Goal: Task Accomplishment & Management: Manage account settings

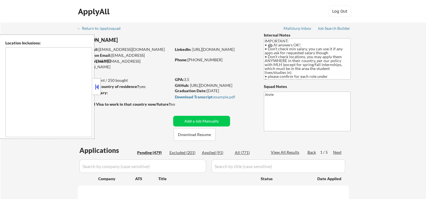
type textarea "country:[GEOGRAPHIC_DATA]"
click at [96, 88] on button at bounding box center [97, 87] width 6 height 8
click at [98, 84] on button at bounding box center [97, 87] width 6 height 8
click at [185, 133] on button "Download Resume" at bounding box center [195, 134] width 42 height 13
select select ""pending""
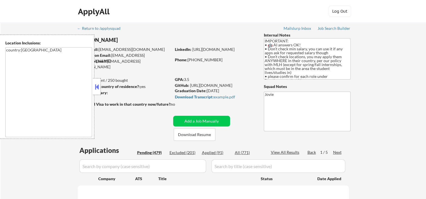
select select ""pending""
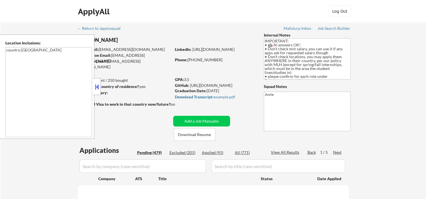
select select ""pending""
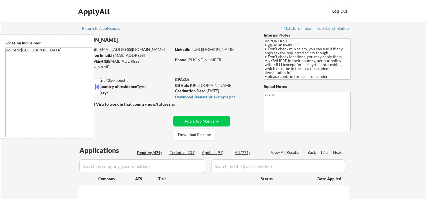
select select ""pending""
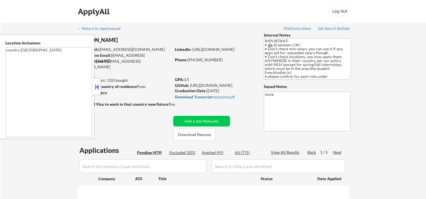
select select ""pending""
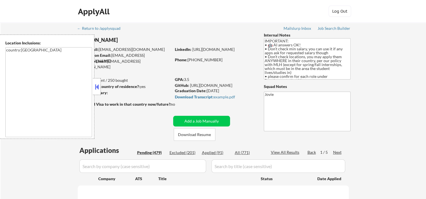
select select ""pending""
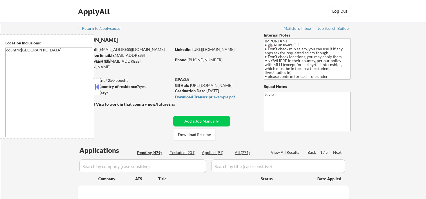
select select ""pending""
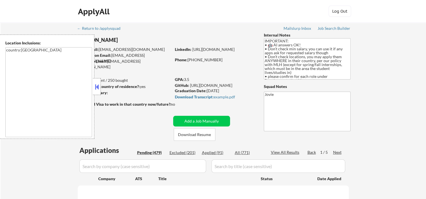
select select ""pending""
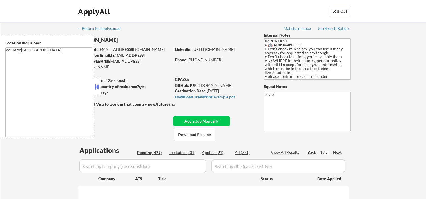
select select ""pending""
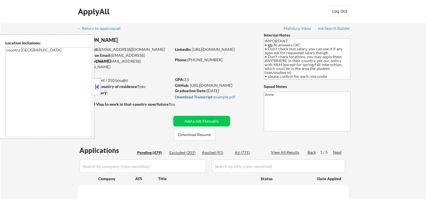
select select ""pending""
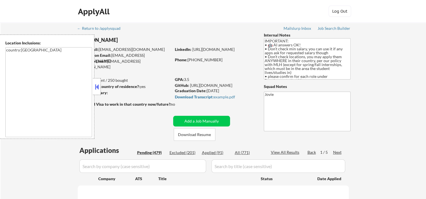
select select ""pending""
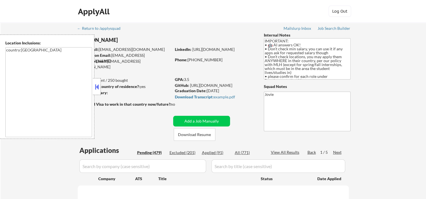
select select ""pending""
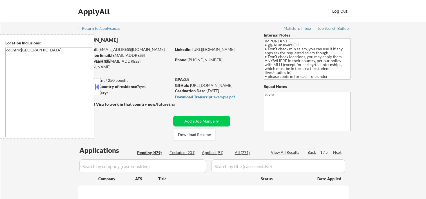
select select ""pending""
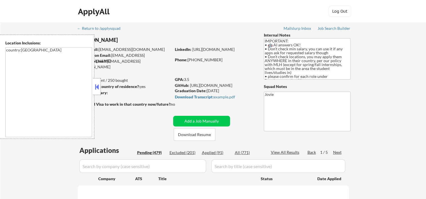
select select ""pending""
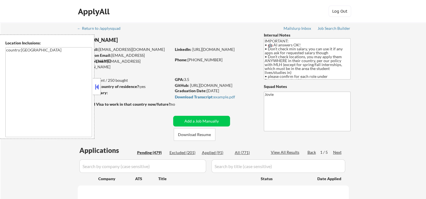
select select ""pending""
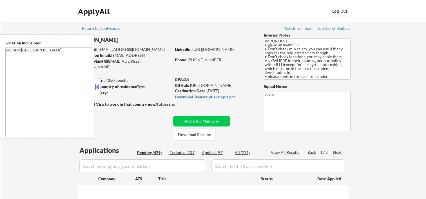
select select ""pending""
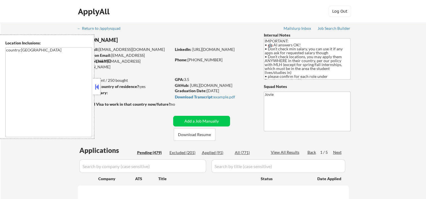
select select ""pending""
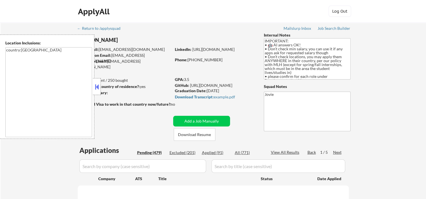
select select ""pending""
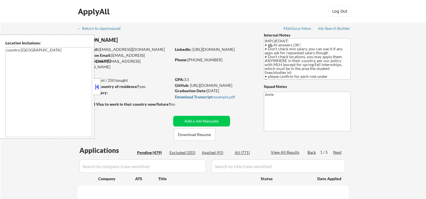
select select ""pending""
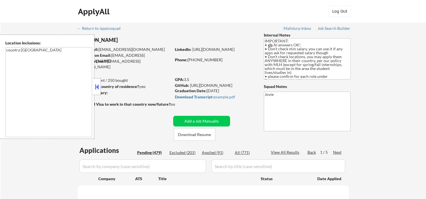
select select ""pending""
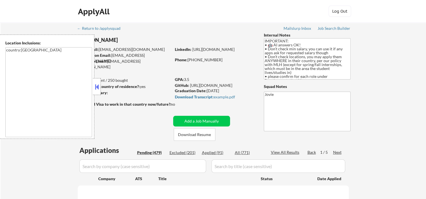
select select ""pending""
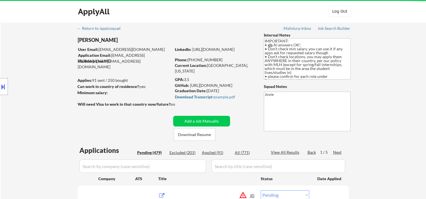
click at [99, 87] on div "Location Inclusions: country:[GEOGRAPHIC_DATA]" at bounding box center [50, 87] width 101 height 104
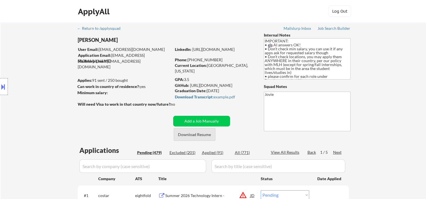
click at [202, 133] on button "Download Resume" at bounding box center [195, 134] width 42 height 13
click at [280, 8] on div "ApplyAll Log In Sign Up Log Out" at bounding box center [213, 13] width 282 height 14
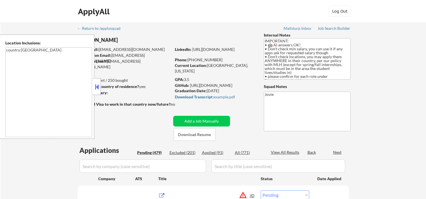
select select ""pending""
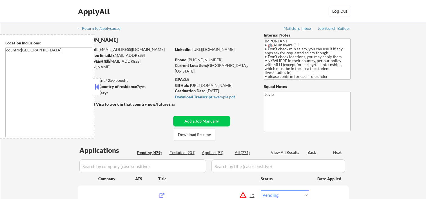
select select ""pending""
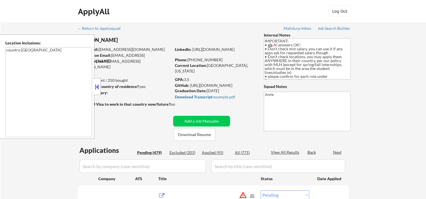
select select ""pending""
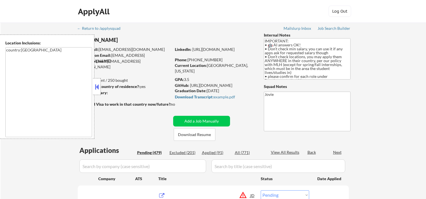
select select ""pending""
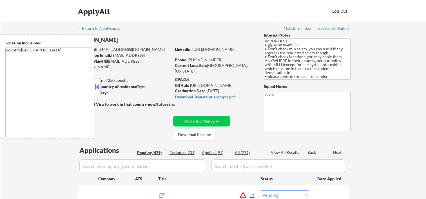
select select ""pending""
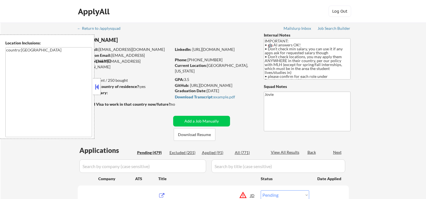
select select ""pending""
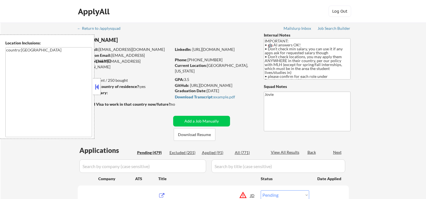
select select ""pending""
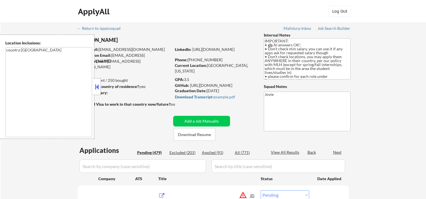
select select ""pending""
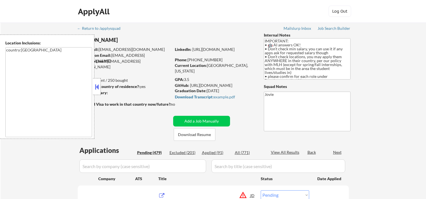
select select ""pending""
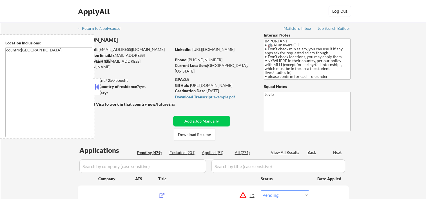
select select ""pending""
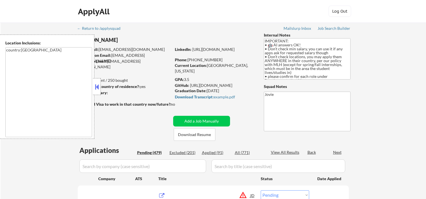
select select ""pending""
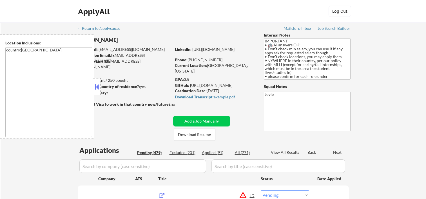
select select ""pending""
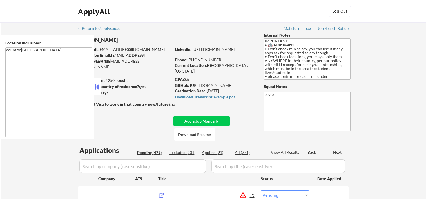
select select ""pending""
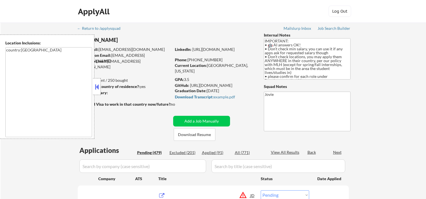
select select ""pending""
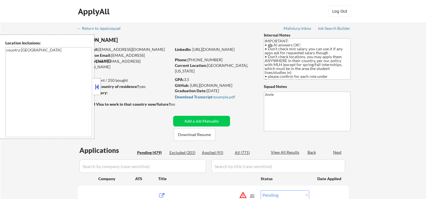
select select ""pending""
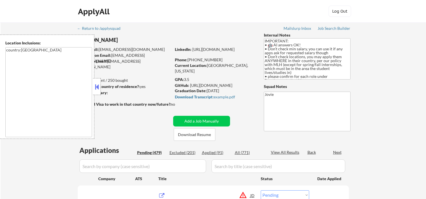
select select ""pending""
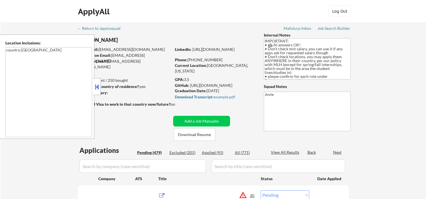
select select ""pending""
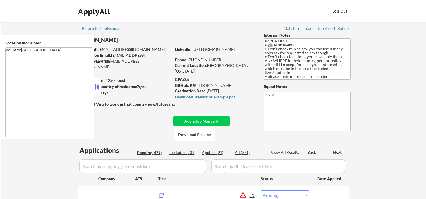
select select ""pending""
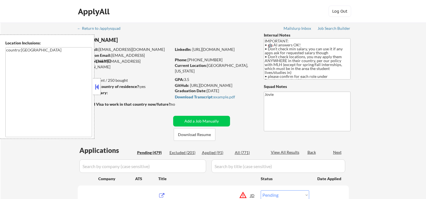
select select ""pending""
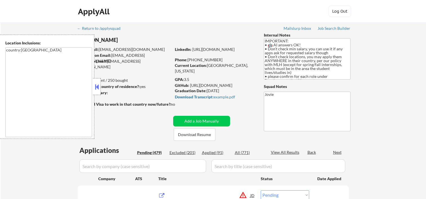
select select ""pending""
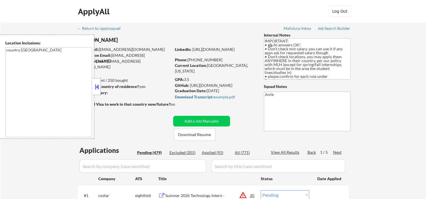
click at [96, 87] on button at bounding box center [97, 87] width 6 height 8
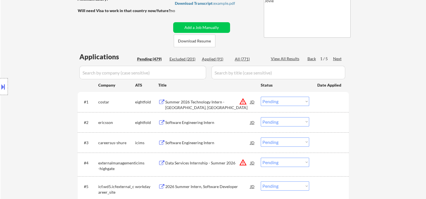
scroll to position [187, 0]
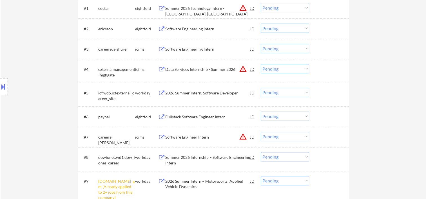
click at [319, 91] on div at bounding box center [329, 93] width 25 height 10
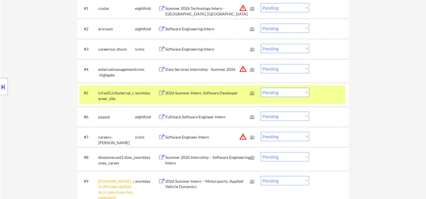
click at [176, 90] on div "2026 Summer Intern, Software Developer" at bounding box center [207, 93] width 85 height 6
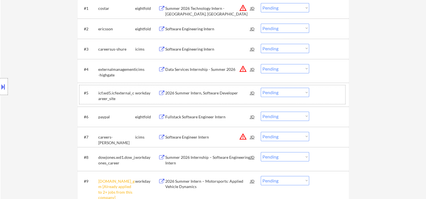
drag, startPoint x: 325, startPoint y: 92, endPoint x: 317, endPoint y: 94, distance: 8.3
click at [324, 93] on div at bounding box center [329, 93] width 25 height 10
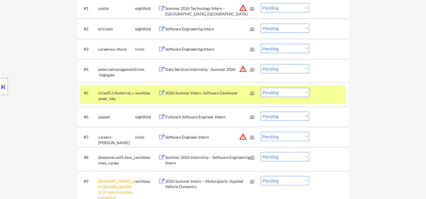
click at [306, 93] on select "Choose an option... Pending Applied Excluded (Questions) Excluded (Expired) Exc…" at bounding box center [285, 92] width 48 height 9
select select ""excluded__expired_""
click at [261, 88] on select "Choose an option... Pending Applied Excluded (Questions) Excluded (Expired) Exc…" at bounding box center [285, 92] width 48 height 9
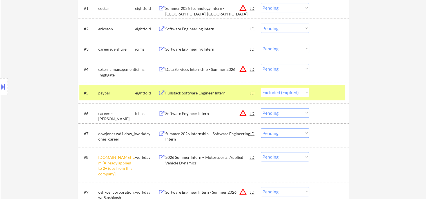
click at [303, 157] on select "Choose an option... Pending Applied Excluded (Questions) Excluded (Expired) Exc…" at bounding box center [285, 156] width 48 height 9
click at [261, 152] on select "Choose an option... Pending Applied Excluded (Questions) Excluded (Expired) Exc…" at bounding box center [285, 156] width 48 height 9
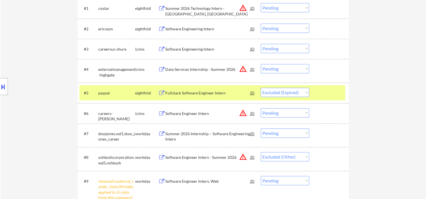
scroll to position [282, 0]
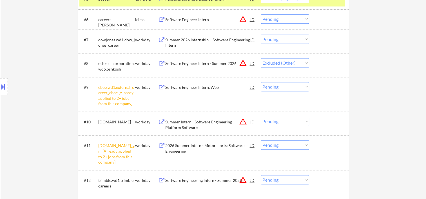
click at [332, 61] on div at bounding box center [329, 63] width 25 height 10
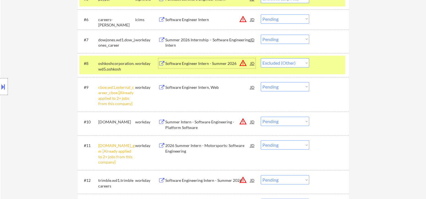
click at [221, 63] on div "Software Engineer Intern - Summer 2026" at bounding box center [207, 64] width 85 height 6
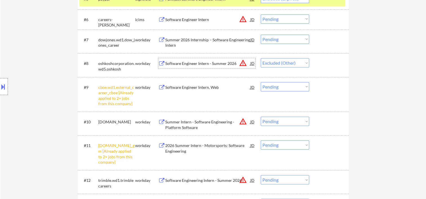
click at [325, 62] on div at bounding box center [329, 63] width 25 height 10
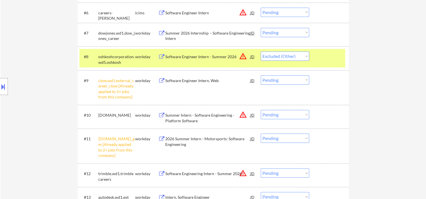
scroll to position [308, 0]
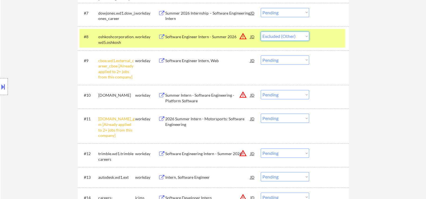
click at [300, 39] on select "Choose an option... Pending Applied Excluded (Questions) Excluded (Expired) Exc…" at bounding box center [285, 36] width 48 height 9
select select ""applied""
click at [261, 32] on select "Choose an option... Pending Applied Excluded (Questions) Excluded (Expired) Exc…" at bounding box center [285, 36] width 48 height 9
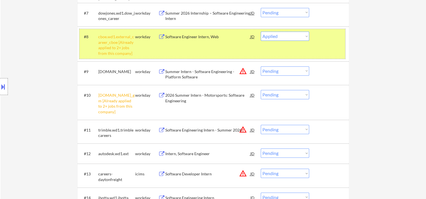
click at [312, 53] on div "#8 cboe.wd1.external_career_cboe [Already applied to 2+ jobs from this company]…" at bounding box center [212, 44] width 266 height 30
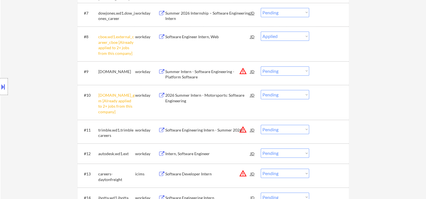
drag, startPoint x: 340, startPoint y: 73, endPoint x: 325, endPoint y: 74, distance: 14.9
click at [339, 73] on div at bounding box center [329, 71] width 25 height 10
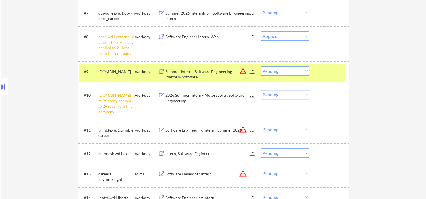
click at [211, 76] on div "Summer Intern - Software Engineering - Platform Software" at bounding box center [207, 74] width 85 height 11
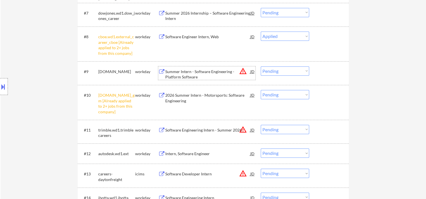
click at [321, 72] on div at bounding box center [329, 71] width 25 height 10
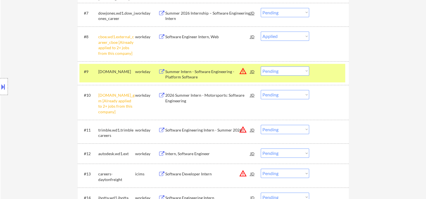
click at [303, 73] on select "Choose an option... Pending Applied Excluded (Questions) Excluded (Expired) Exc…" at bounding box center [285, 70] width 48 height 9
select select ""excluded__expired_""
click at [261, 66] on select "Choose an option... Pending Applied Excluded (Questions) Excluded (Expired) Exc…" at bounding box center [285, 70] width 48 height 9
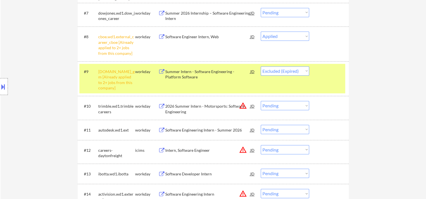
click at [336, 80] on div "#9 generalmotors.wd5.careers_gm [Already applied to 2+ jobs from this company] …" at bounding box center [212, 79] width 266 height 30
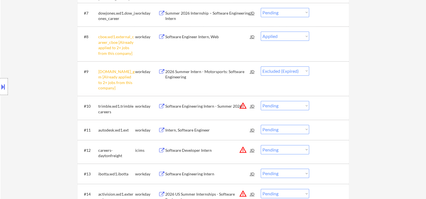
click at [324, 108] on div at bounding box center [329, 106] width 25 height 10
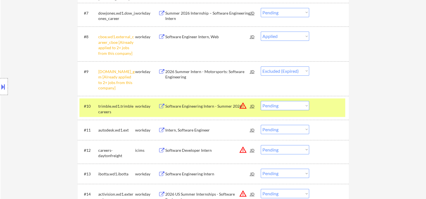
click at [198, 108] on div "Software Engineering Intern - Summer 2026" at bounding box center [207, 107] width 85 height 6
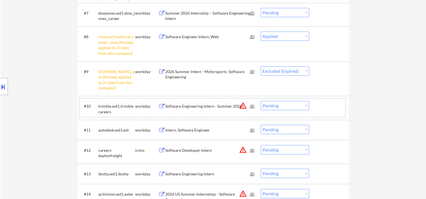
click at [334, 110] on div at bounding box center [329, 106] width 25 height 10
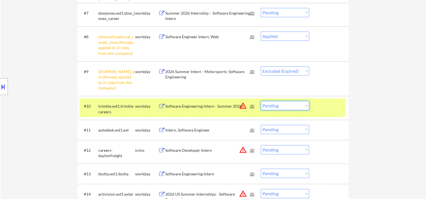
click at [305, 104] on select "Choose an option... Pending Applied Excluded (Questions) Excluded (Expired) Exc…" at bounding box center [285, 105] width 48 height 9
select select ""applied""
click at [261, 101] on select "Choose an option... Pending Applied Excluded (Questions) Excluded (Expired) Exc…" at bounding box center [285, 105] width 48 height 9
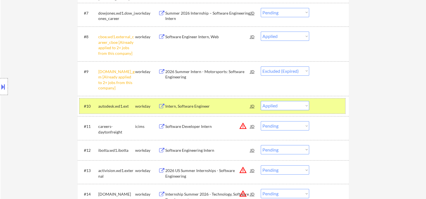
click at [334, 106] on div at bounding box center [329, 106] width 25 height 10
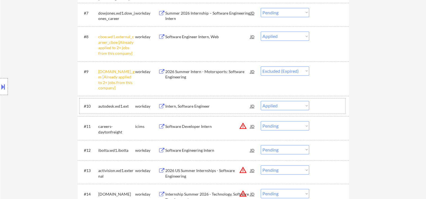
click at [319, 103] on div at bounding box center [329, 106] width 25 height 10
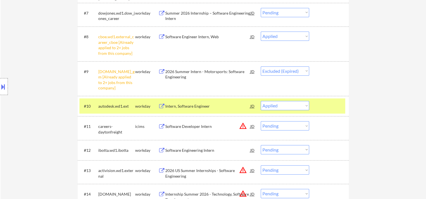
click at [319, 103] on div at bounding box center [329, 106] width 25 height 10
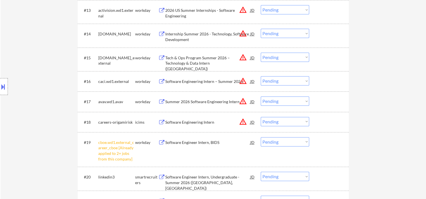
scroll to position [469, 0]
click at [327, 99] on div at bounding box center [329, 101] width 25 height 10
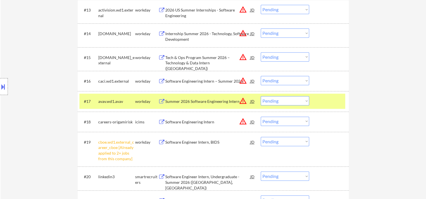
click at [223, 104] on div "Summer 2026 Software Engineering Intern" at bounding box center [207, 102] width 85 height 6
